Goal: Complete application form

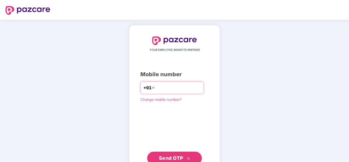
click at [170, 91] on input "number" at bounding box center [178, 87] width 45 height 9
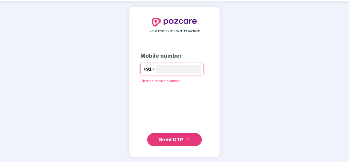
type input "**********"
click at [170, 139] on span "Send OTP" at bounding box center [171, 139] width 24 height 6
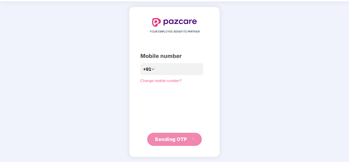
scroll to position [16, 0]
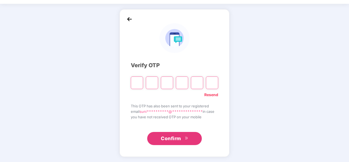
type input "*"
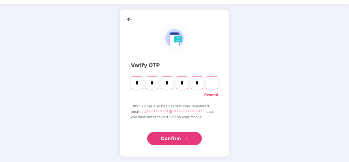
type input "*"
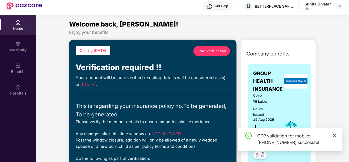
click at [336, 138] on link at bounding box center [335, 135] width 4 height 6
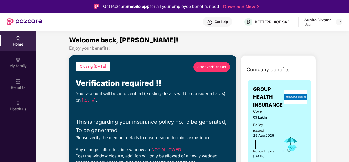
click at [213, 66] on span "Start verification" at bounding box center [211, 66] width 29 height 5
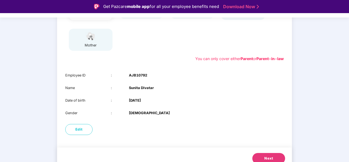
scroll to position [99, 0]
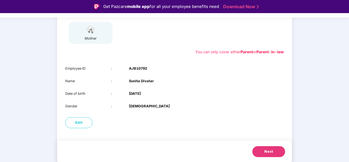
click at [268, 154] on button "Next" at bounding box center [268, 151] width 33 height 11
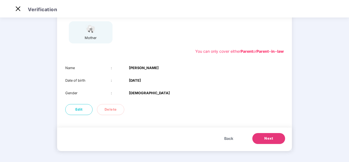
scroll to position [86, 0]
click at [266, 137] on span "Next" at bounding box center [268, 138] width 9 height 5
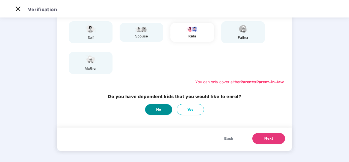
click at [156, 110] on span "No" at bounding box center [158, 109] width 5 height 5
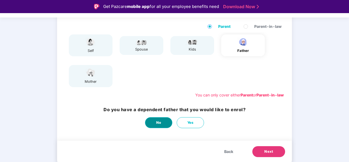
click at [165, 120] on button "No" at bounding box center [158, 122] width 27 height 11
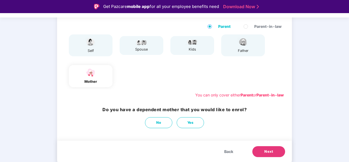
click at [247, 48] on div "father" at bounding box center [243, 45] width 14 height 16
click at [251, 50] on div "father" at bounding box center [243, 45] width 44 height 22
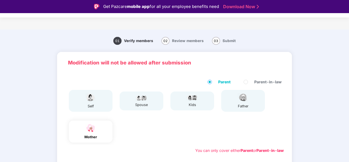
scroll to position [55, 0]
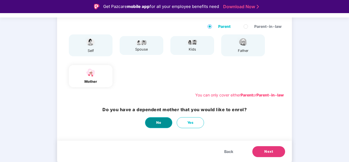
click at [150, 125] on button "No" at bounding box center [158, 122] width 27 height 11
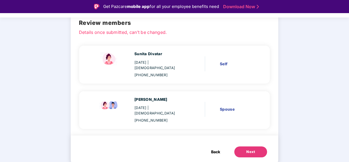
scroll to position [28, 0]
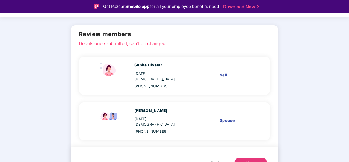
click at [252, 160] on div "Next" at bounding box center [250, 162] width 9 height 5
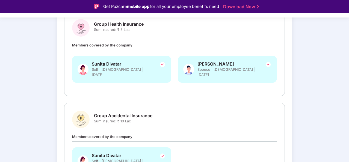
scroll to position [129, 0]
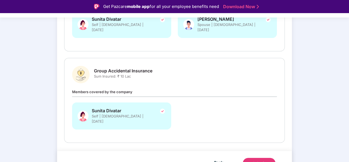
click at [256, 161] on div "Submit" at bounding box center [259, 163] width 13 height 5
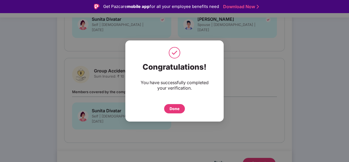
click at [176, 108] on div "Done" at bounding box center [175, 109] width 10 height 6
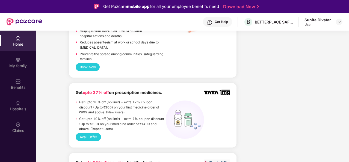
scroll to position [185, 0]
